Goal: Book appointment/travel/reservation

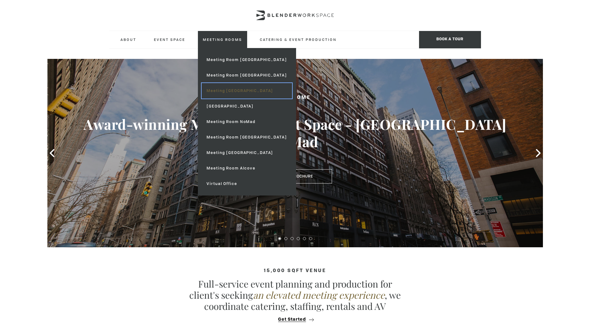
click at [218, 95] on link "Meeting [GEOGRAPHIC_DATA]" at bounding box center [247, 90] width 90 height 15
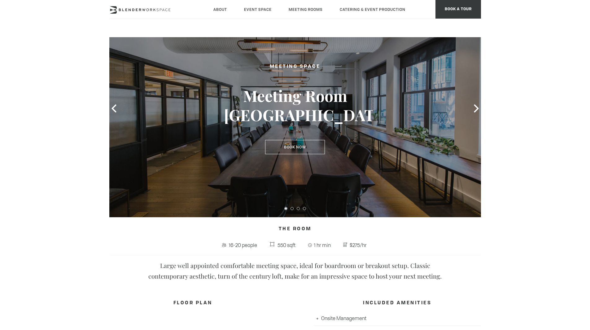
scroll to position [38, 0]
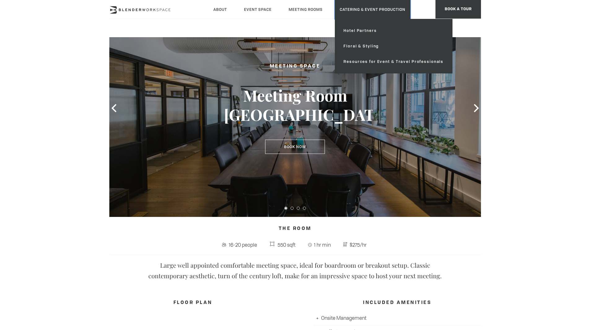
click at [358, 12] on link "Catering & Event Production" at bounding box center [373, 9] width 76 height 19
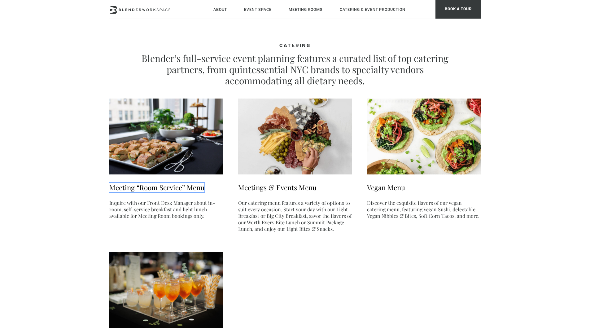
click at [170, 189] on link "Meeting “Room Service” Menu" at bounding box center [156, 187] width 95 height 9
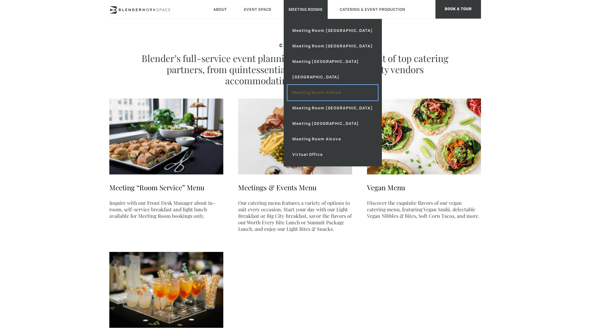
click at [304, 96] on link "Meeting Room NoMad" at bounding box center [333, 92] width 90 height 15
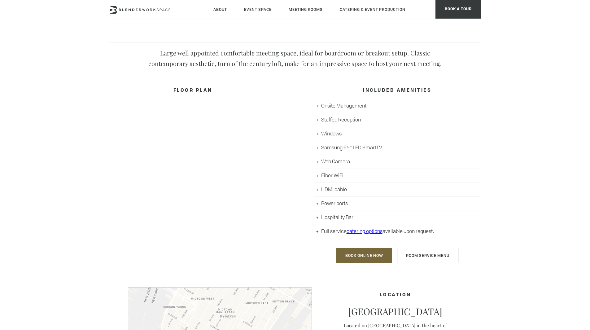
scroll to position [303, 0]
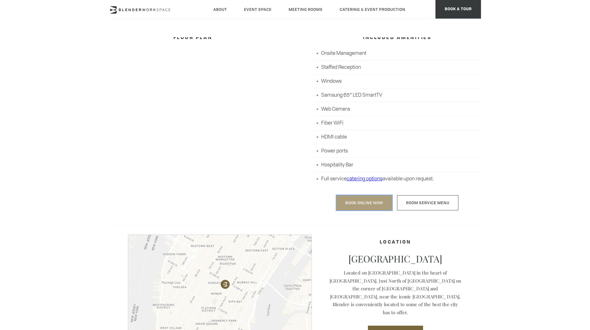
click at [365, 201] on link "Book Online Now" at bounding box center [365, 202] width 56 height 15
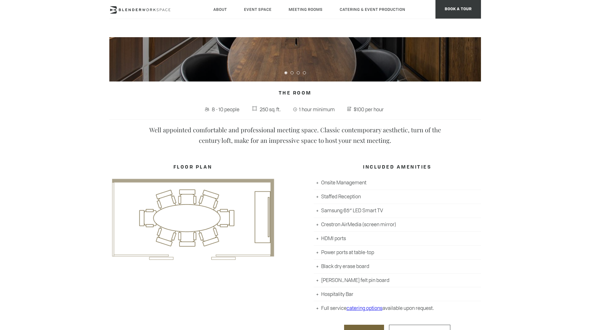
scroll to position [320, 0]
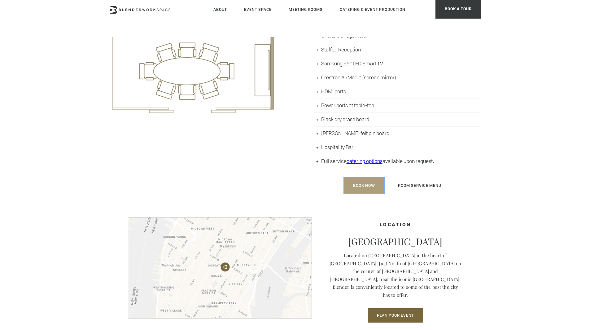
click at [363, 185] on link "Book Now" at bounding box center [364, 185] width 40 height 15
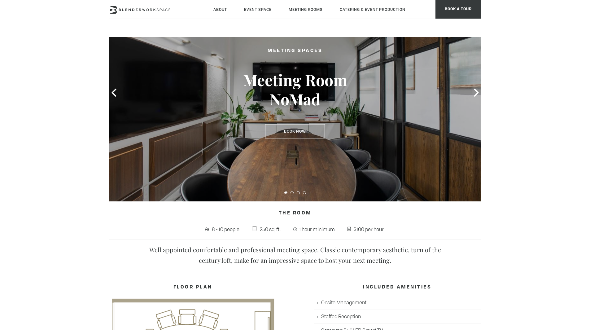
scroll to position [54, 0]
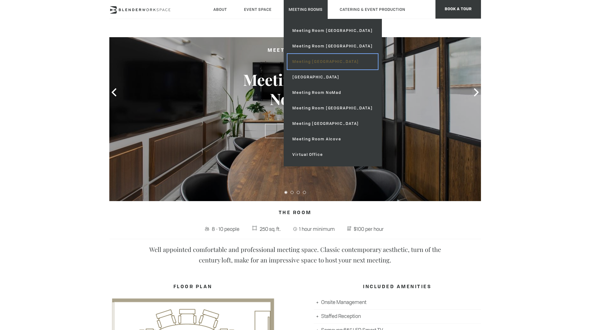
click at [318, 61] on link "Meeting [GEOGRAPHIC_DATA]" at bounding box center [333, 61] width 90 height 15
click at [328, 79] on link "[GEOGRAPHIC_DATA]" at bounding box center [333, 76] width 90 height 15
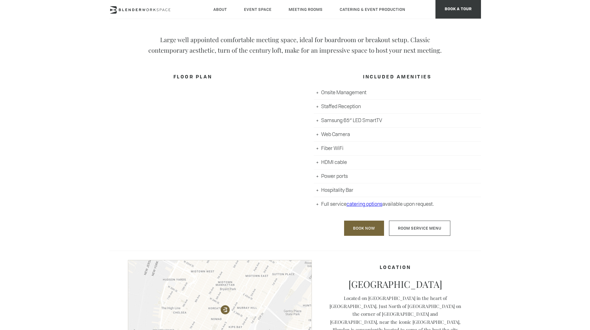
scroll to position [265, 0]
click at [360, 228] on link "Book Now" at bounding box center [364, 226] width 40 height 15
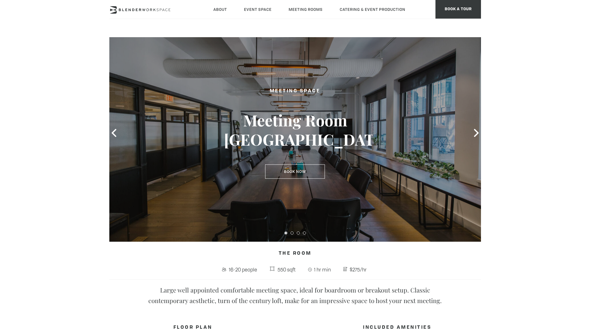
scroll to position [0, 0]
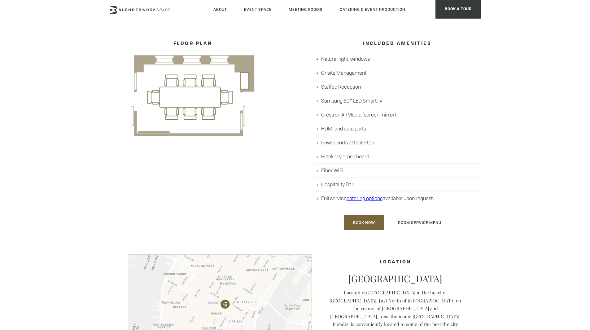
scroll to position [297, 0]
click at [355, 223] on link "Book Now" at bounding box center [364, 222] width 40 height 15
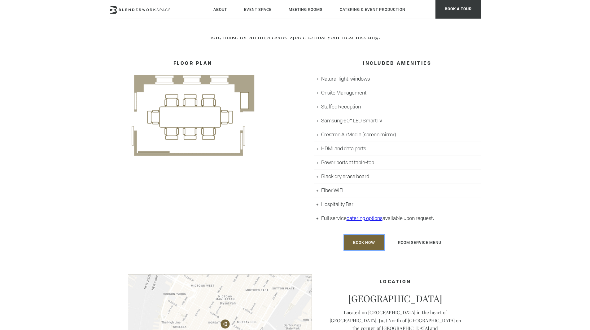
scroll to position [290, 0]
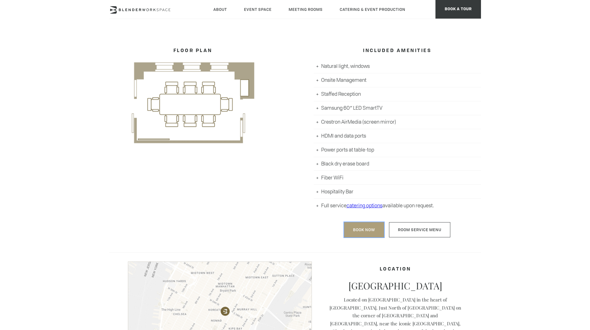
click at [372, 234] on link "Book Now" at bounding box center [364, 229] width 40 height 15
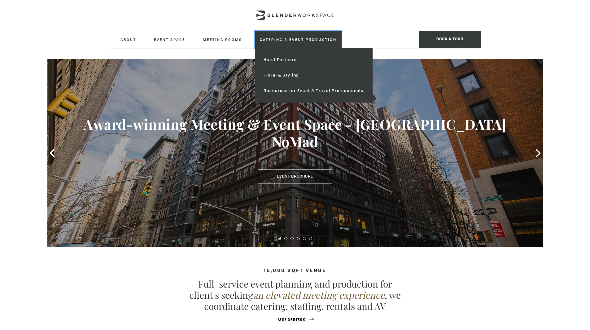
click at [276, 36] on link "Catering & Event Production" at bounding box center [298, 39] width 87 height 17
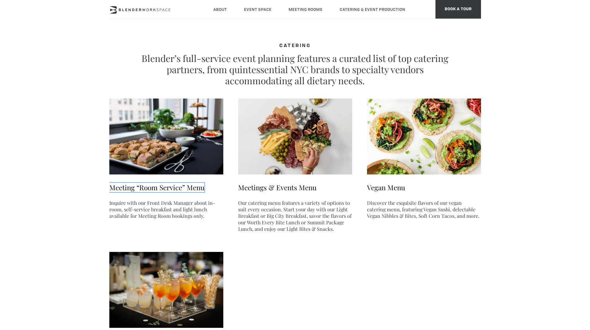
click at [180, 185] on link "Meeting “Room Service” Menu" at bounding box center [156, 187] width 95 height 9
click at [175, 186] on link "Meeting “Room Service” Menu" at bounding box center [156, 187] width 95 height 9
